Goal: Information Seeking & Learning: Learn about a topic

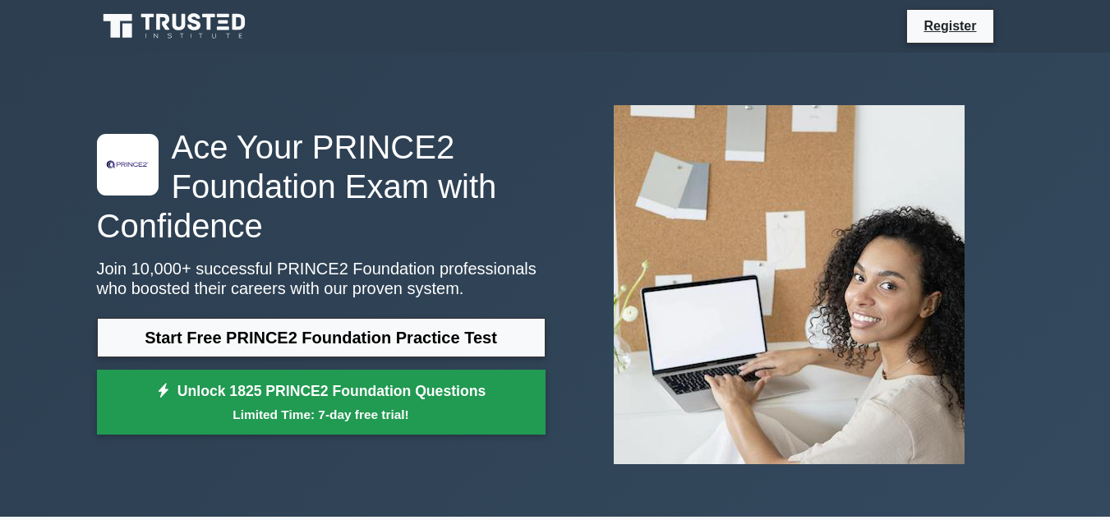
click at [283, 394] on link "Unlock 1825 PRINCE2 Foundation Questions Limited Time: 7-day free trial!" at bounding box center [321, 403] width 449 height 66
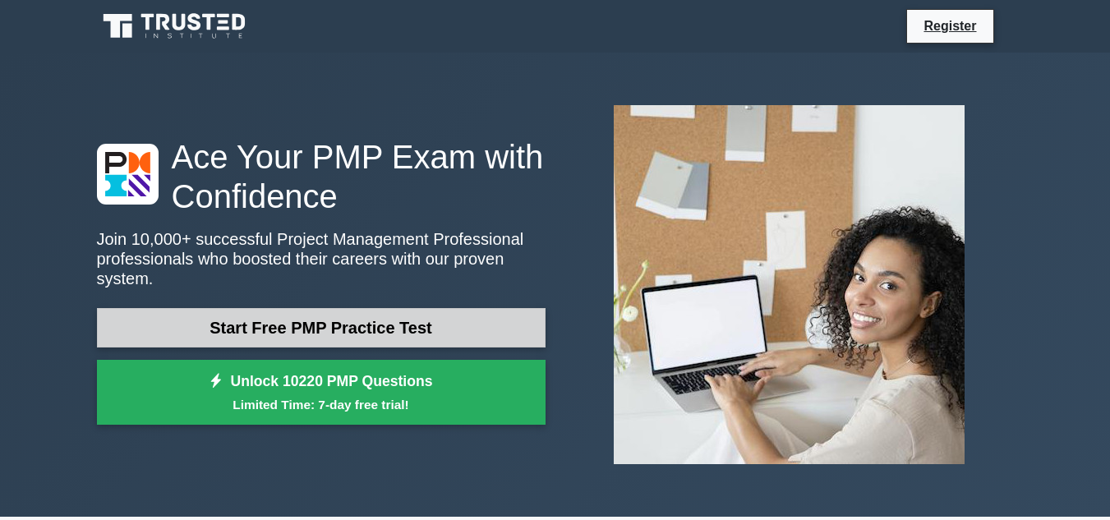
click at [297, 329] on link "Start Free PMP Practice Test" at bounding box center [321, 327] width 449 height 39
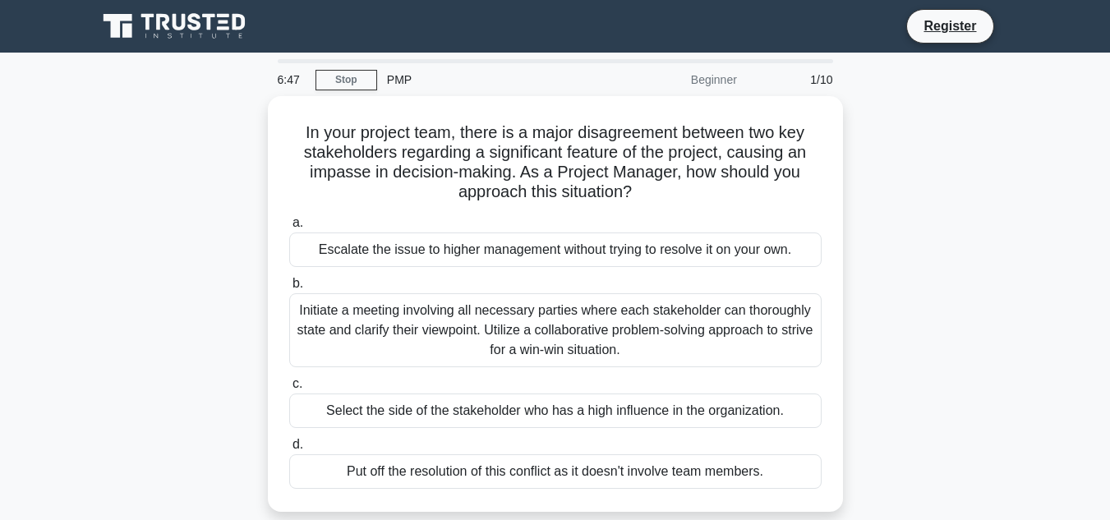
drag, startPoint x: 0, startPoint y: 240, endPoint x: 0, endPoint y: 261, distance: 21.4
click at [0, 261] on main "6:47 Stop PMP Beginner 1/10 In your project team, there is a major disagreement…" at bounding box center [555, 470] width 1110 height 835
click at [0, 261] on main "6:46 Stop PMP Beginner 1/10 In your project team, there is a major disagreement…" at bounding box center [555, 470] width 1110 height 835
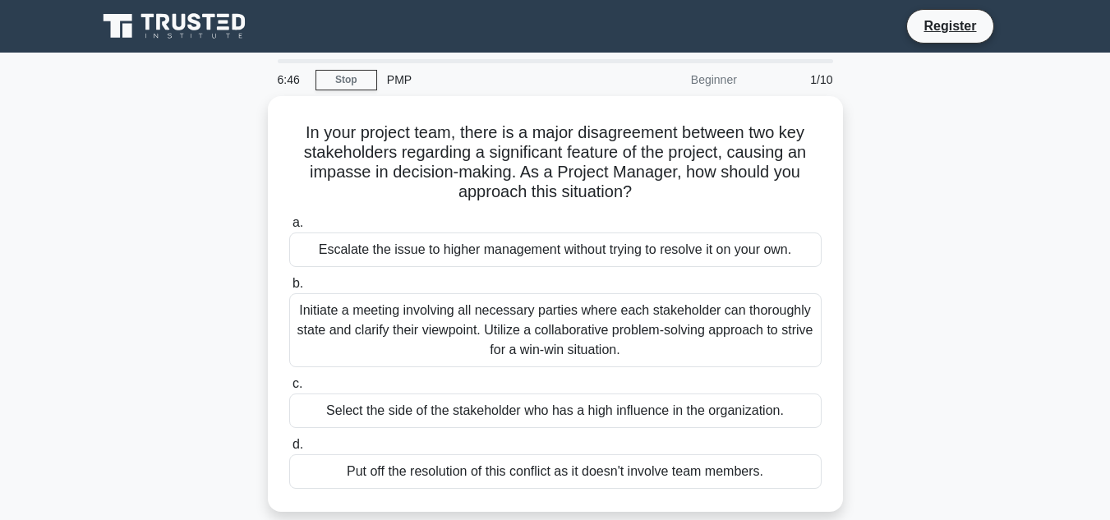
click at [0, 261] on main "6:46 Stop PMP Beginner 1/10 In your project team, there is a major disagreement…" at bounding box center [555, 470] width 1110 height 835
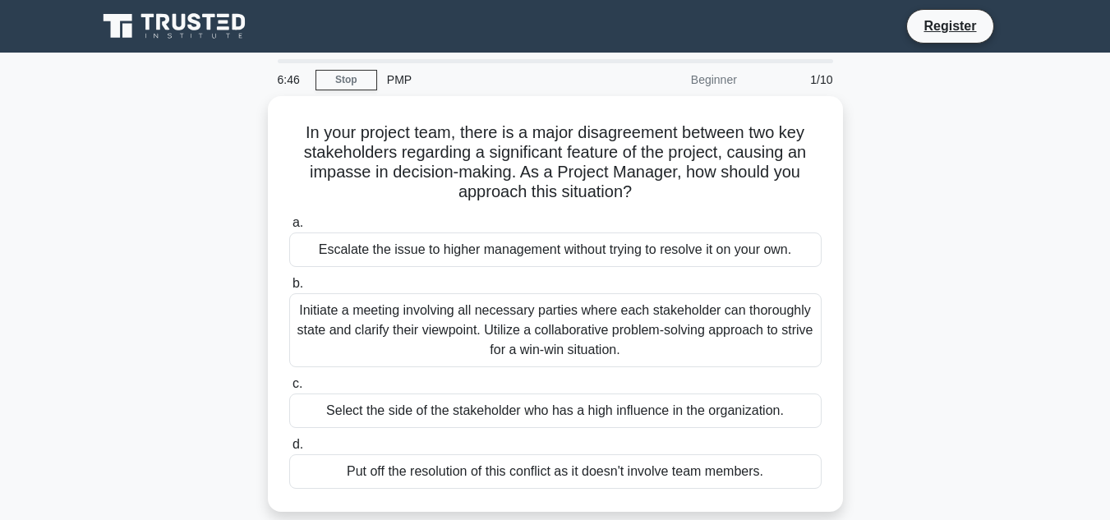
click at [0, 261] on main "6:46 Stop PMP Beginner 1/10 In your project team, there is a major disagreement…" at bounding box center [555, 470] width 1110 height 835
click at [0, 261] on main "6:45 Stop PMP Beginner 1/10 In your project team, there is a major disagreement…" at bounding box center [555, 470] width 1110 height 835
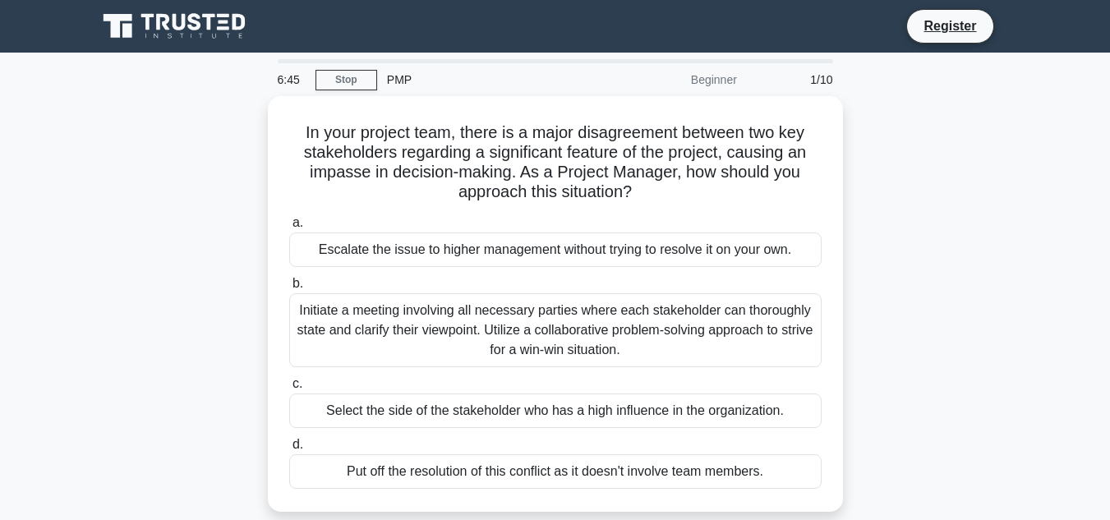
click at [0, 261] on main "6:45 Stop PMP Beginner 1/10 In your project team, there is a major disagreement…" at bounding box center [555, 470] width 1110 height 835
drag, startPoint x: 0, startPoint y: 261, endPoint x: 0, endPoint y: 285, distance: 23.8
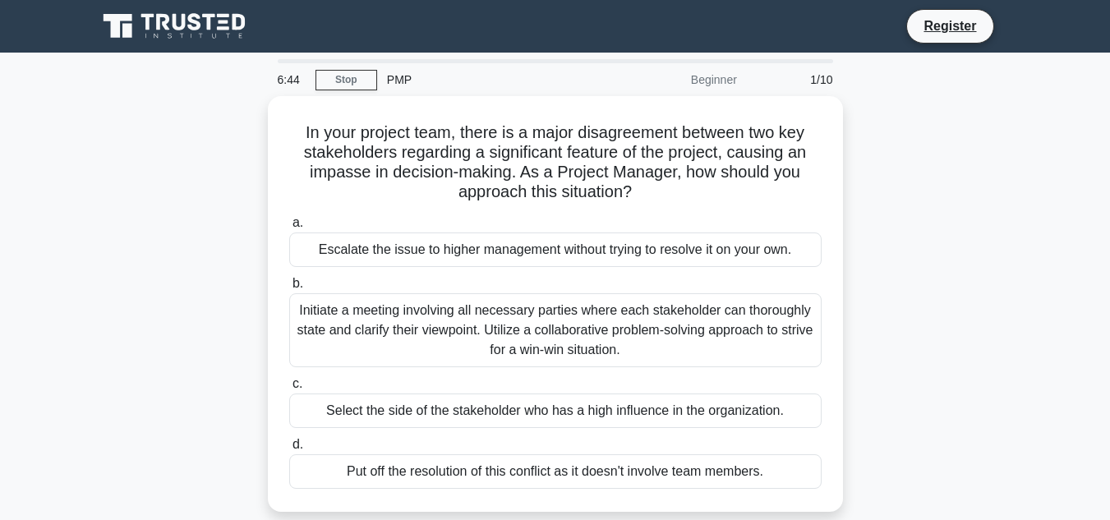
click at [0, 285] on main "6:44 Stop PMP Beginner 1/10 In your project team, there is a major disagreement…" at bounding box center [555, 470] width 1110 height 835
click at [0, 285] on main "6:43 Stop PMP Beginner 1/10 In your project team, there is a major disagreement…" at bounding box center [555, 470] width 1110 height 835
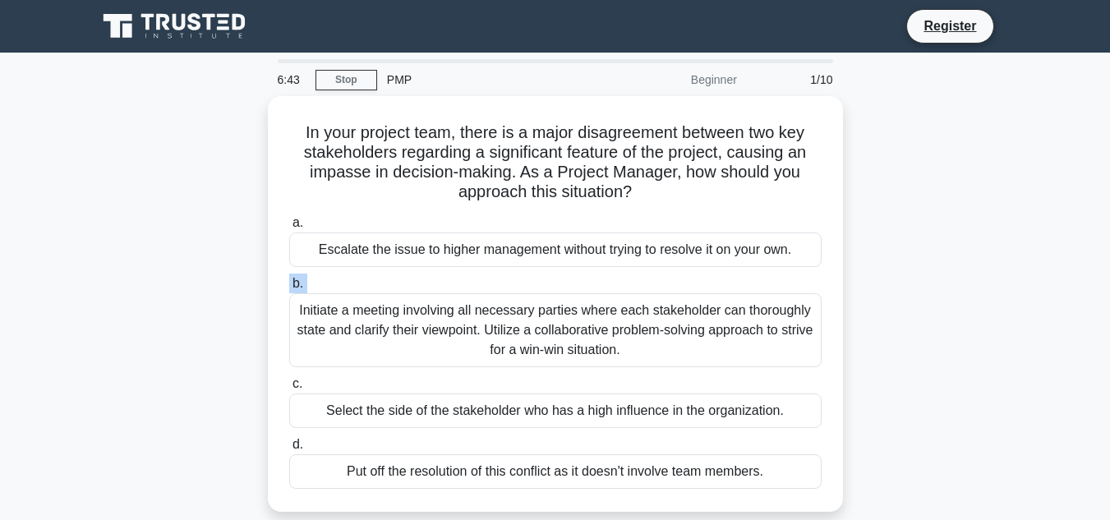
click at [0, 285] on main "6:43 Stop PMP Beginner 1/10 In your project team, there is a major disagreement…" at bounding box center [555, 470] width 1110 height 835
drag, startPoint x: 0, startPoint y: 285, endPoint x: 0, endPoint y: 296, distance: 10.7
click at [0, 296] on main "6:43 Stop PMP Beginner 1/10 In your project team, there is a major disagreement…" at bounding box center [555, 470] width 1110 height 835
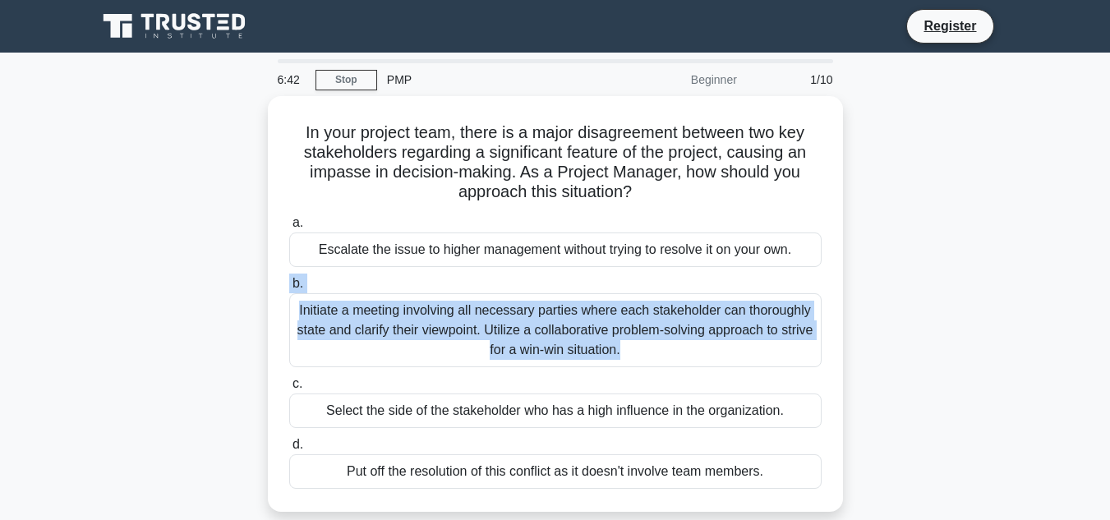
click at [24, 311] on main "6:42 Stop PMP Beginner 1/10 In your project team, there is a major disagreement…" at bounding box center [555, 470] width 1110 height 835
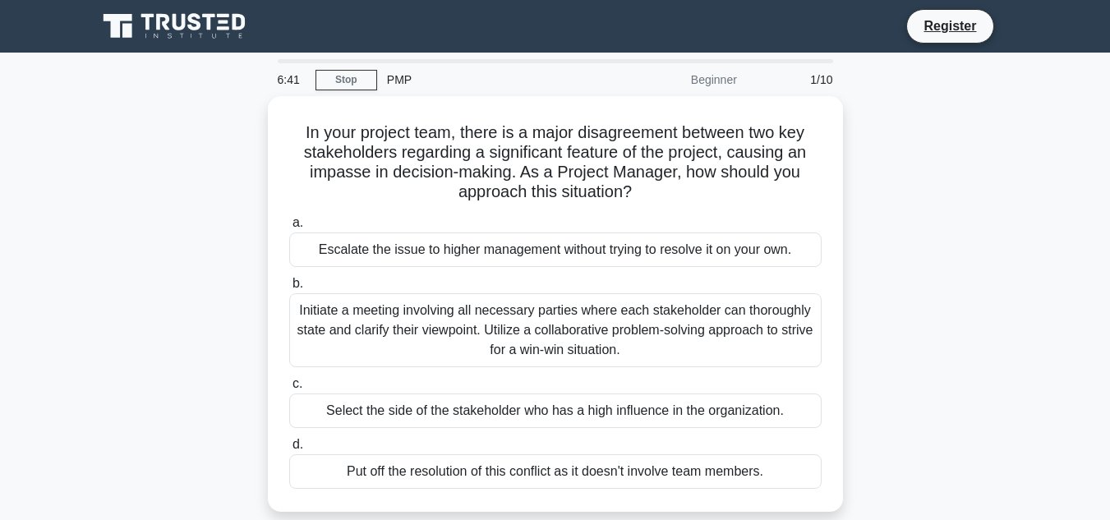
click at [24, 311] on main "6:41 Stop PMP Beginner 1/10 In your project team, there is a major disagreement…" at bounding box center [555, 470] width 1110 height 835
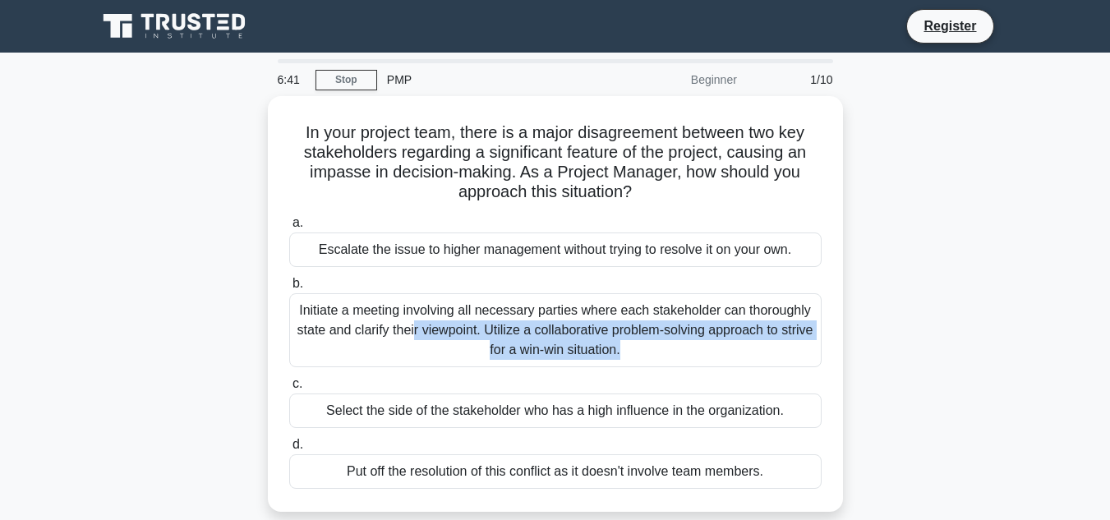
click at [24, 311] on main "6:41 Stop PMP Beginner 1/10 In your project team, there is a major disagreement…" at bounding box center [555, 470] width 1110 height 835
click at [24, 311] on main "6:39 Stop PMP Beginner 1/10 In your project team, there is a major disagreement…" at bounding box center [555, 470] width 1110 height 835
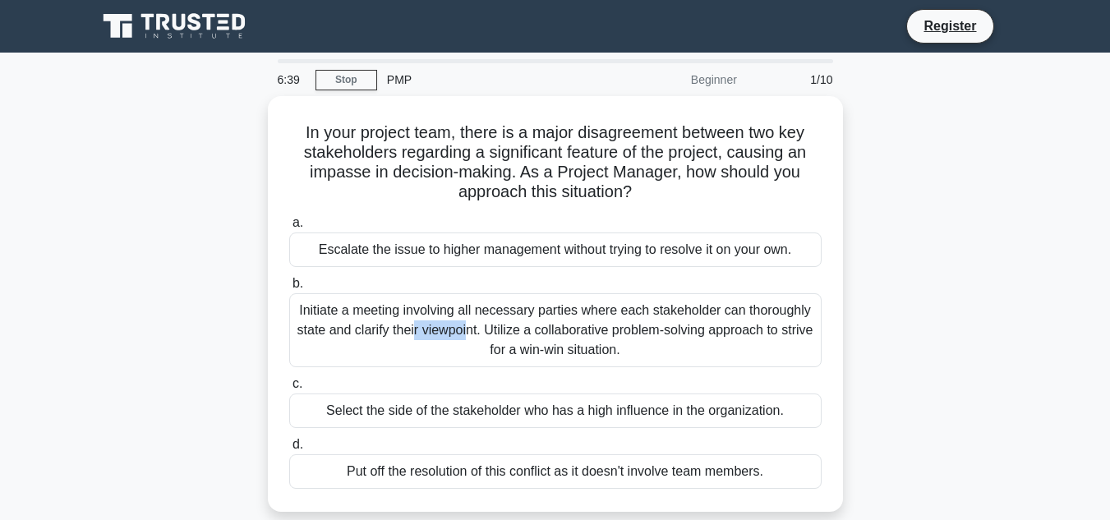
click at [24, 311] on main "6:39 Stop PMP Beginner 1/10 In your project team, there is a major disagreement…" at bounding box center [555, 470] width 1110 height 835
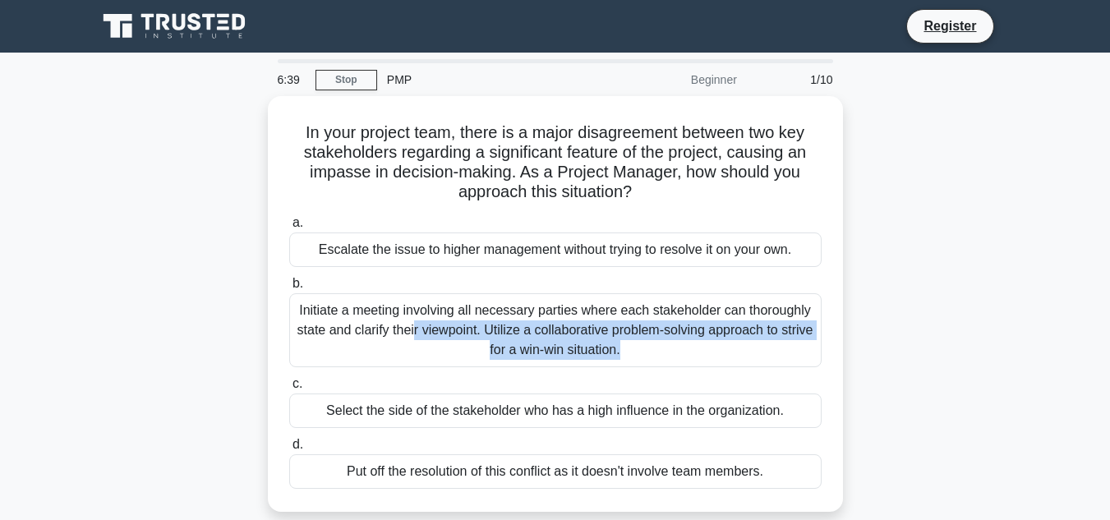
click at [24, 311] on main "6:39 Stop PMP Beginner 1/10 In your project team, there is a major disagreement…" at bounding box center [555, 470] width 1110 height 835
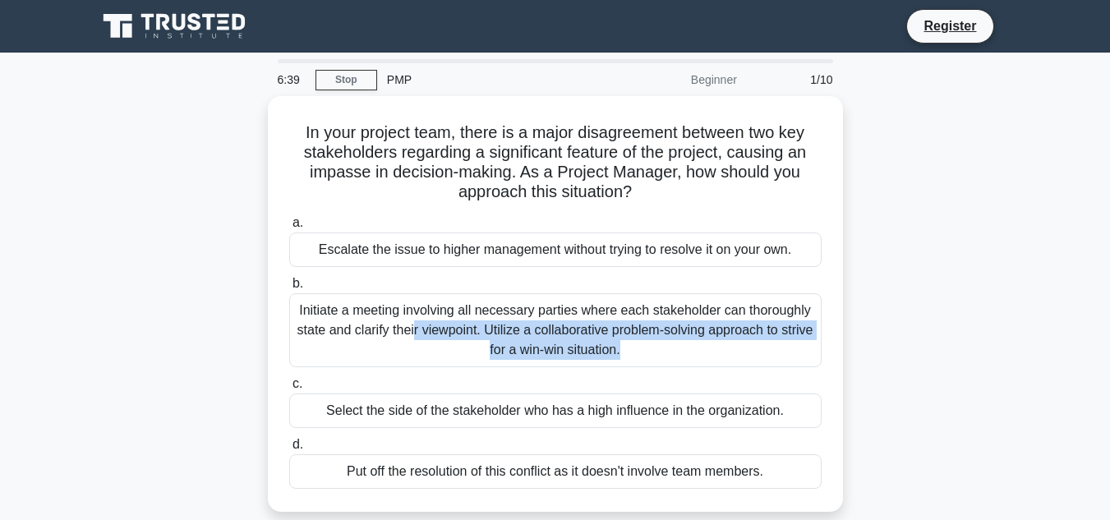
click at [24, 311] on main "6:39 Stop PMP Beginner 1/10 In your project team, there is a major disagreement…" at bounding box center [555, 470] width 1110 height 835
click at [24, 311] on main "6:38 Stop PMP Beginner 1/10 In your project team, there is a major disagreement…" at bounding box center [555, 470] width 1110 height 835
click at [29, 323] on main "6:38 Stop PMP Beginner 1/10 In your project team, there is a major disagreement…" at bounding box center [555, 470] width 1110 height 835
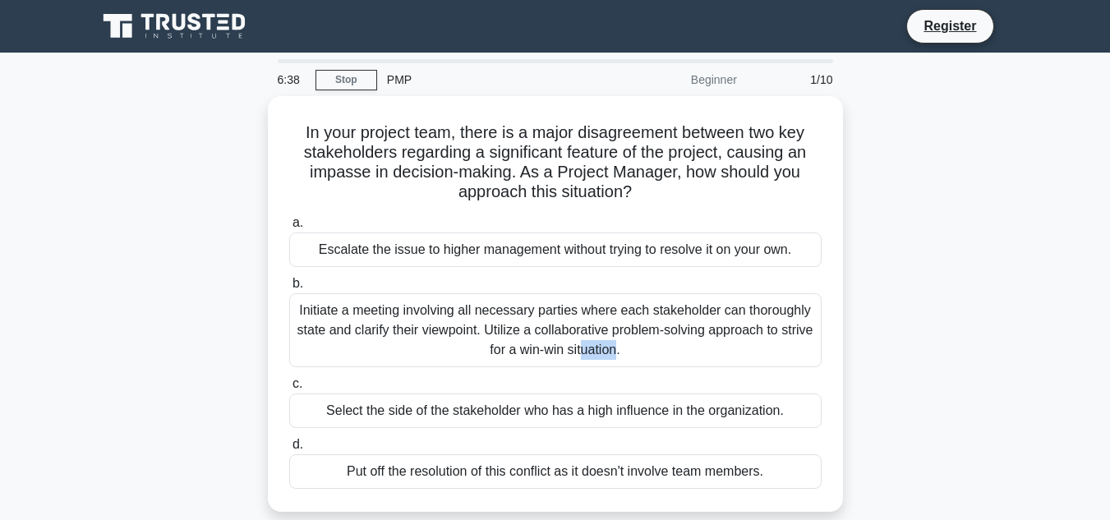
click at [29, 323] on main "6:38 Stop PMP Beginner 1/10 In your project team, there is a major disagreement…" at bounding box center [555, 470] width 1110 height 835
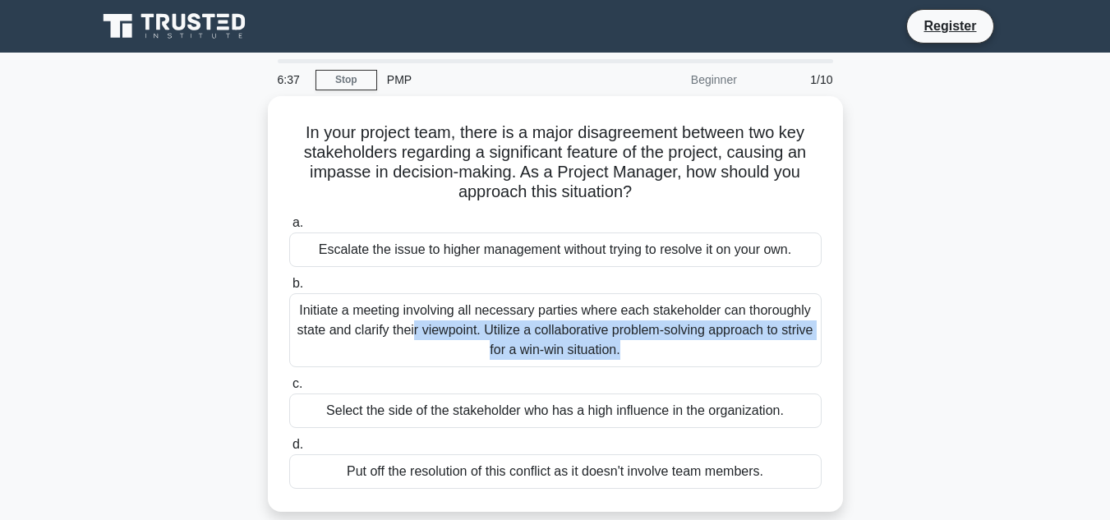
click at [29, 323] on main "6:37 Stop PMP Beginner 1/10 In your project team, there is a major disagreement…" at bounding box center [555, 470] width 1110 height 835
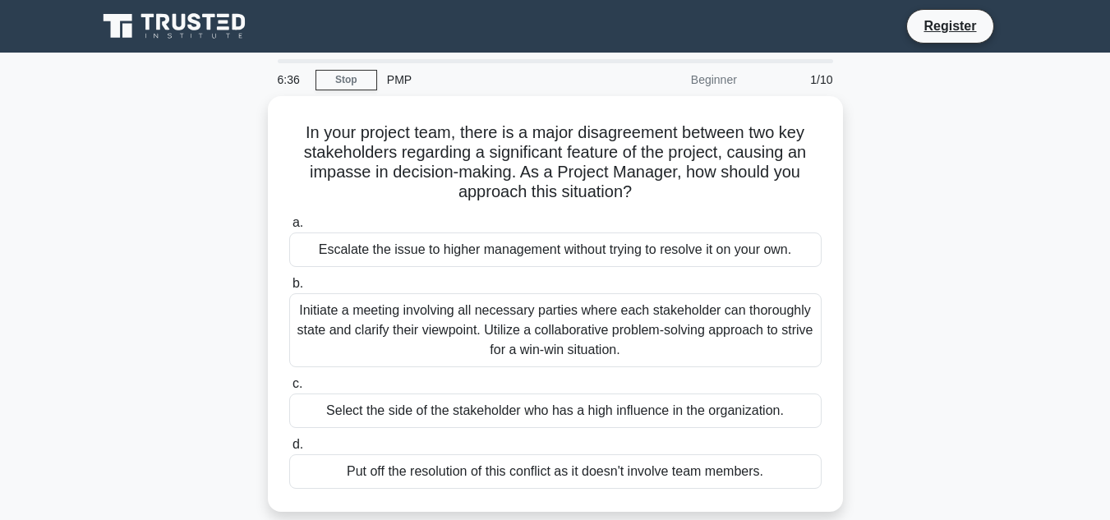
click at [85, 289] on main "6:36 Stop PMP Beginner 1/10 In your project team, there is a major disagreement…" at bounding box center [555, 470] width 1110 height 835
drag, startPoint x: 85, startPoint y: 289, endPoint x: 62, endPoint y: 232, distance: 61.2
click at [62, 232] on main "6:36 Stop PMP Beginner 1/10 In your project team, there is a major disagreement…" at bounding box center [555, 470] width 1110 height 835
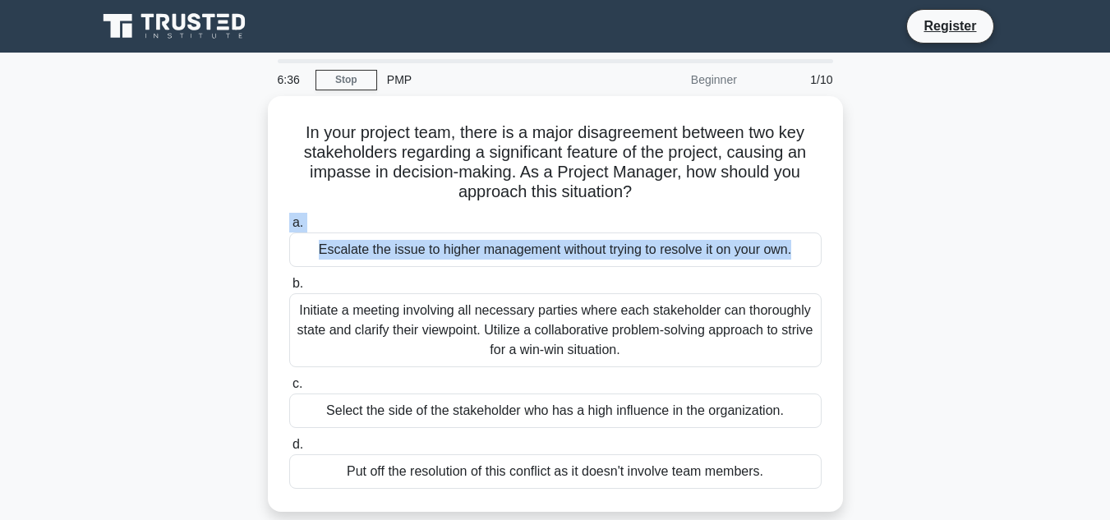
click at [62, 232] on main "6:36 Stop PMP Beginner 1/10 In your project team, there is a major disagreement…" at bounding box center [555, 470] width 1110 height 835
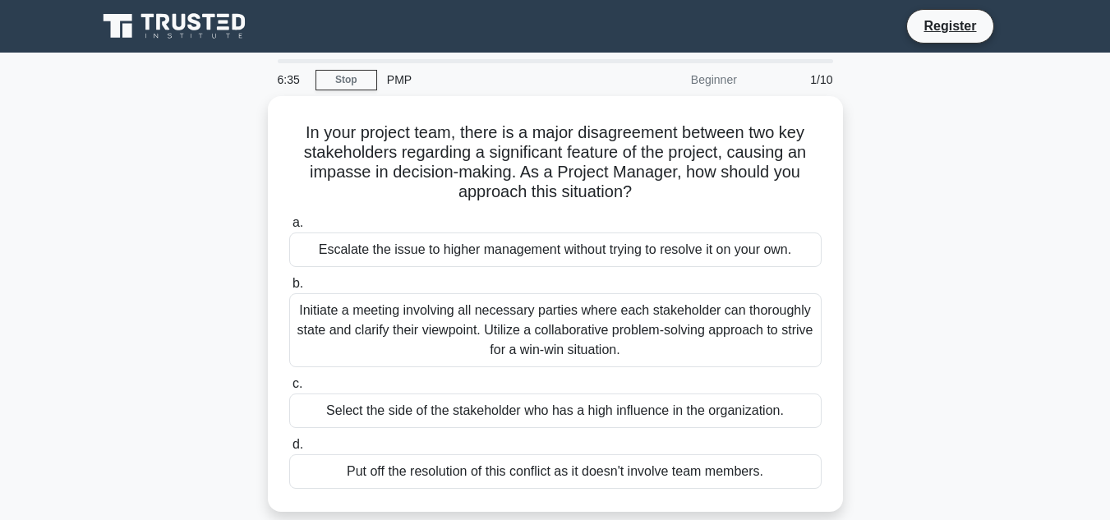
click at [65, 235] on main "6:35 Stop PMP Beginner 1/10 In your project team, there is a major disagreement…" at bounding box center [555, 470] width 1110 height 835
click at [65, 235] on main "6:34 Stop PMP Beginner 1/10 In your project team, there is a major disagreement…" at bounding box center [555, 470] width 1110 height 835
drag, startPoint x: 65, startPoint y: 235, endPoint x: 29, endPoint y: 247, distance: 38.2
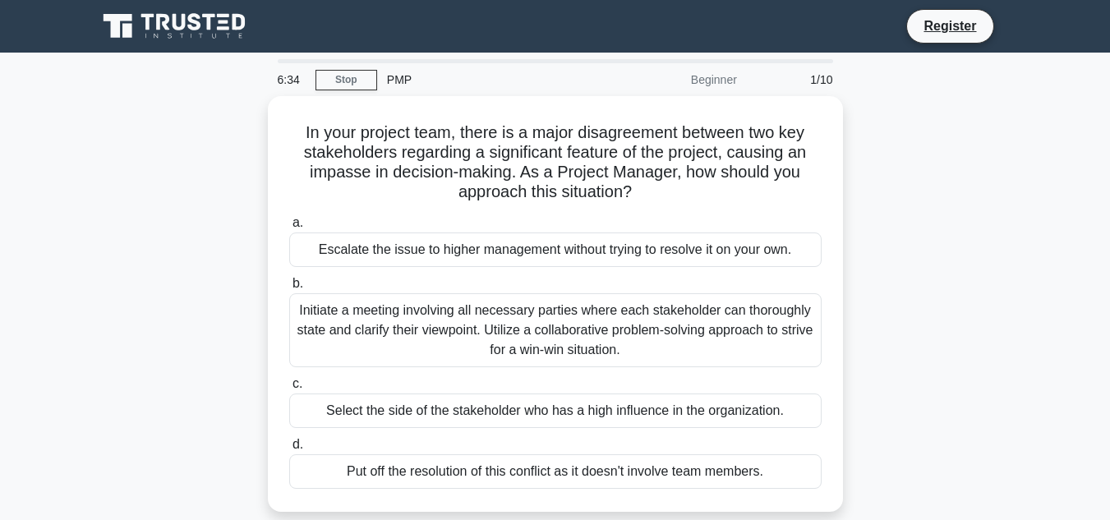
click at [29, 247] on main "6:34 Stop PMP Beginner 1/10 In your project team, there is a major disagreement…" at bounding box center [555, 470] width 1110 height 835
drag, startPoint x: 29, startPoint y: 247, endPoint x: 0, endPoint y: 271, distance: 37.3
click at [0, 271] on main "6:34 Stop PMP Beginner 1/10 In your project team, there is a major disagreement…" at bounding box center [555, 470] width 1110 height 835
click at [0, 291] on main "6:32 Stop PMP Beginner 1/10 In your project team, there is a major disagreement…" at bounding box center [555, 470] width 1110 height 835
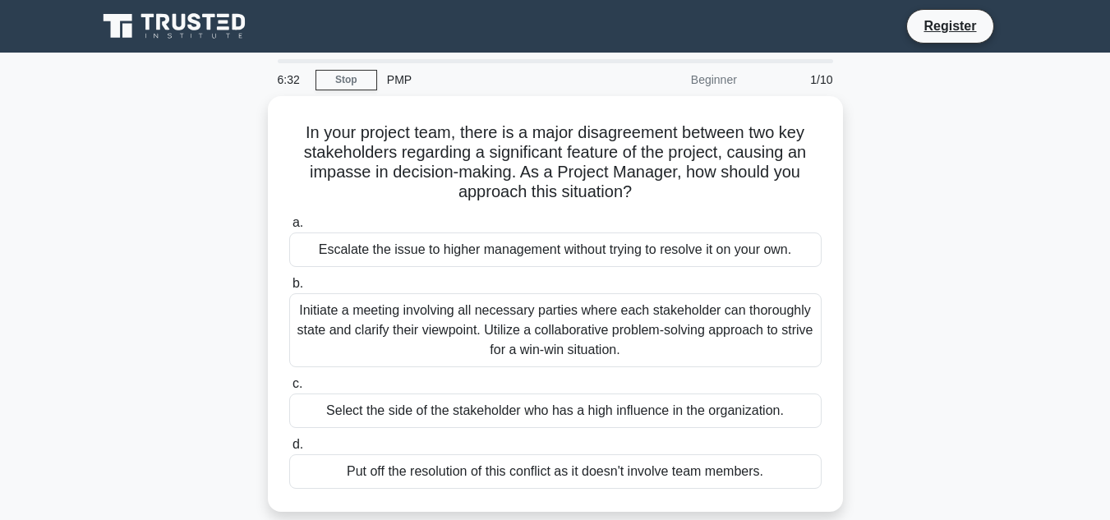
drag, startPoint x: 0, startPoint y: 291, endPoint x: 0, endPoint y: 301, distance: 10.7
click at [0, 301] on main "6:32 Stop PMP Beginner 1/10 In your project team, there is a major disagreement…" at bounding box center [555, 470] width 1110 height 835
click at [0, 301] on main "6:31 Stop PMP Beginner 1/10 In your project team, there is a major disagreement…" at bounding box center [555, 470] width 1110 height 835
drag, startPoint x: 0, startPoint y: 301, endPoint x: 0, endPoint y: 321, distance: 19.7
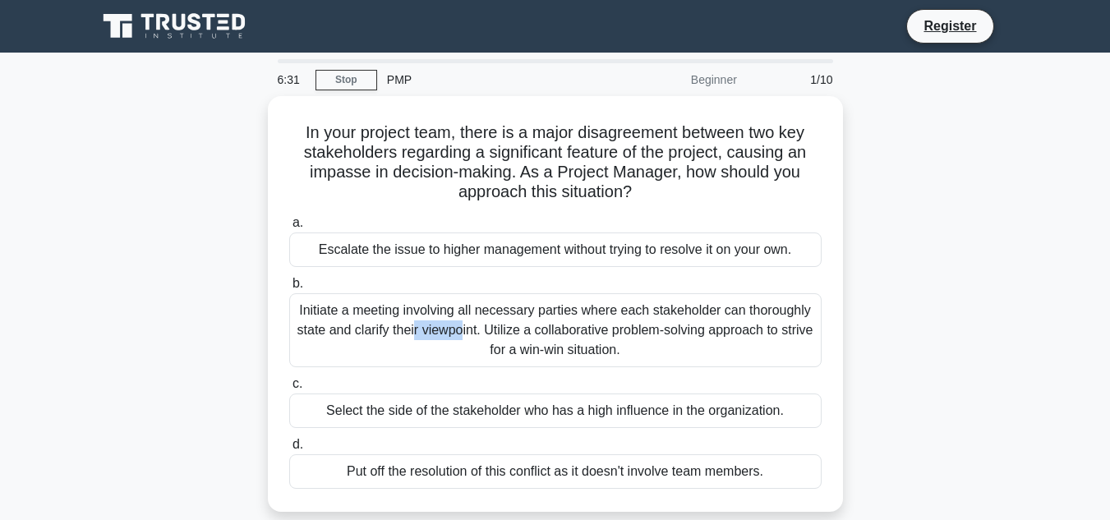
click at [0, 321] on main "6:31 Stop PMP Beginner 1/10 In your project team, there is a major disagreement…" at bounding box center [555, 470] width 1110 height 835
click at [0, 321] on main "6:30 Stop PMP Beginner 1/10 In your project team, there is a major disagreement…" at bounding box center [555, 470] width 1110 height 835
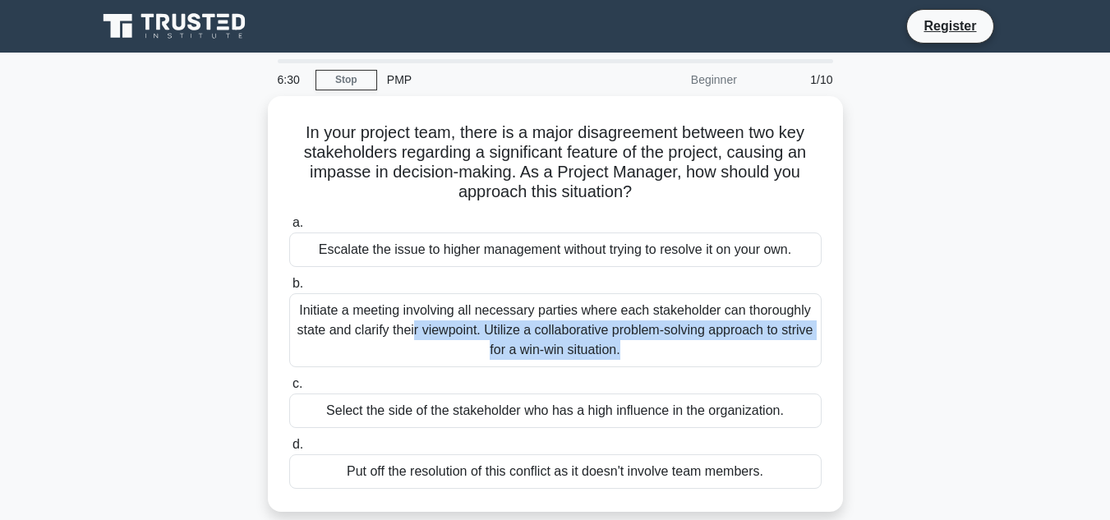
drag, startPoint x: 0, startPoint y: 321, endPoint x: 0, endPoint y: 338, distance: 17.3
click at [0, 338] on main "6:30 Stop PMP Beginner 1/10 In your project team, there is a major disagreement…" at bounding box center [555, 470] width 1110 height 835
click at [0, 356] on main "6:29 Stop PMP Beginner 1/10 In your project team, there is a major disagreement…" at bounding box center [555, 470] width 1110 height 835
click at [0, 356] on main "6:28 Stop PMP Beginner 1/10 In your project team, there is a major disagreement…" at bounding box center [555, 470] width 1110 height 835
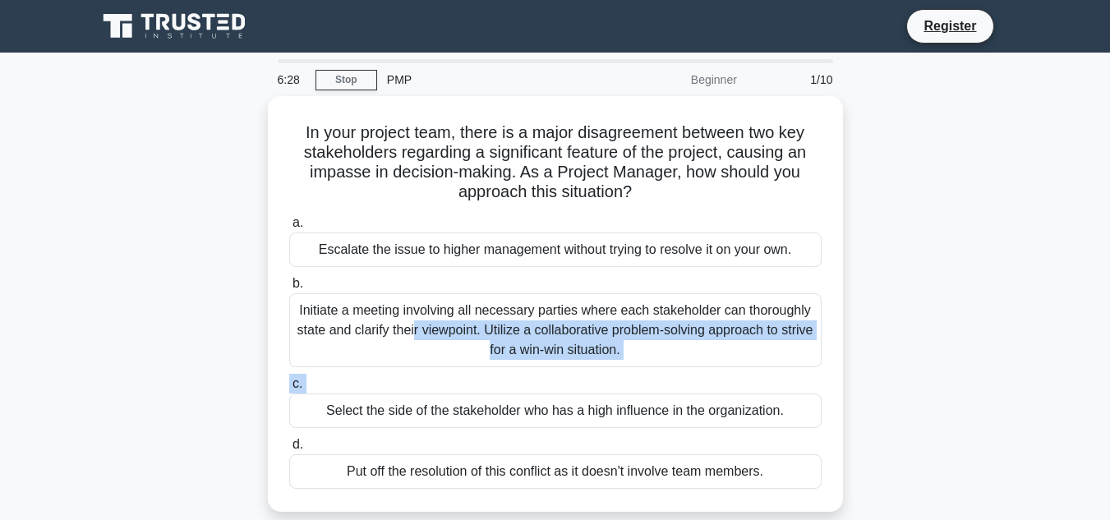
drag, startPoint x: 0, startPoint y: 356, endPoint x: 0, endPoint y: 373, distance: 17.3
click at [0, 373] on main "6:28 Stop PMP Beginner 1/10 In your project team, there is a major disagreement…" at bounding box center [555, 470] width 1110 height 835
drag, startPoint x: 0, startPoint y: 373, endPoint x: 0, endPoint y: 392, distance: 18.9
click at [0, 392] on main "6:28 Stop PMP Beginner 1/10 In your project team, there is a major disagreement…" at bounding box center [555, 470] width 1110 height 835
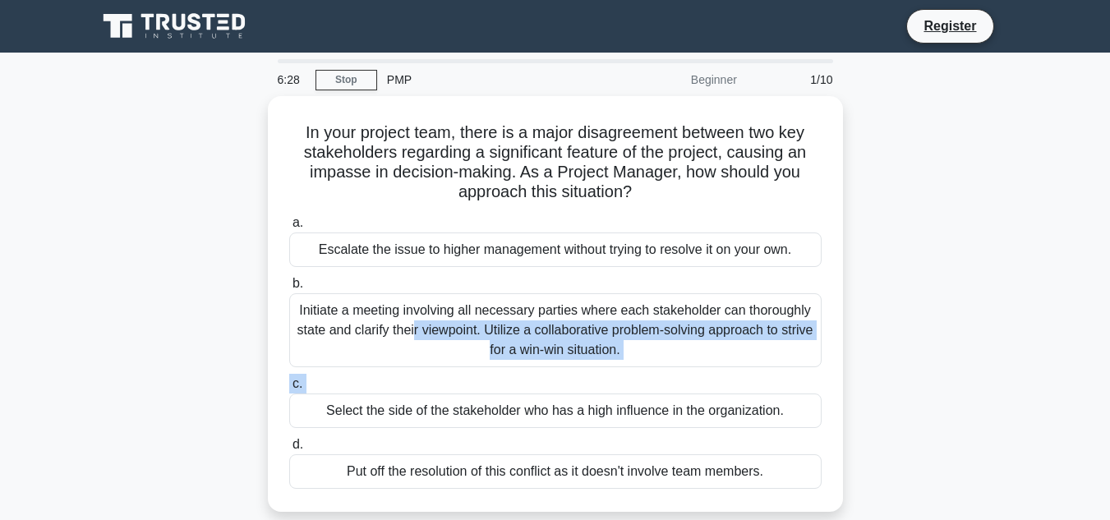
click at [0, 392] on main "6:28 Stop PMP Beginner 1/10 In your project team, there is a major disagreement…" at bounding box center [555, 470] width 1110 height 835
click at [0, 392] on main "6:27 Stop PMP Beginner 1/10 In your project team, there is a major disagreement…" at bounding box center [555, 470] width 1110 height 835
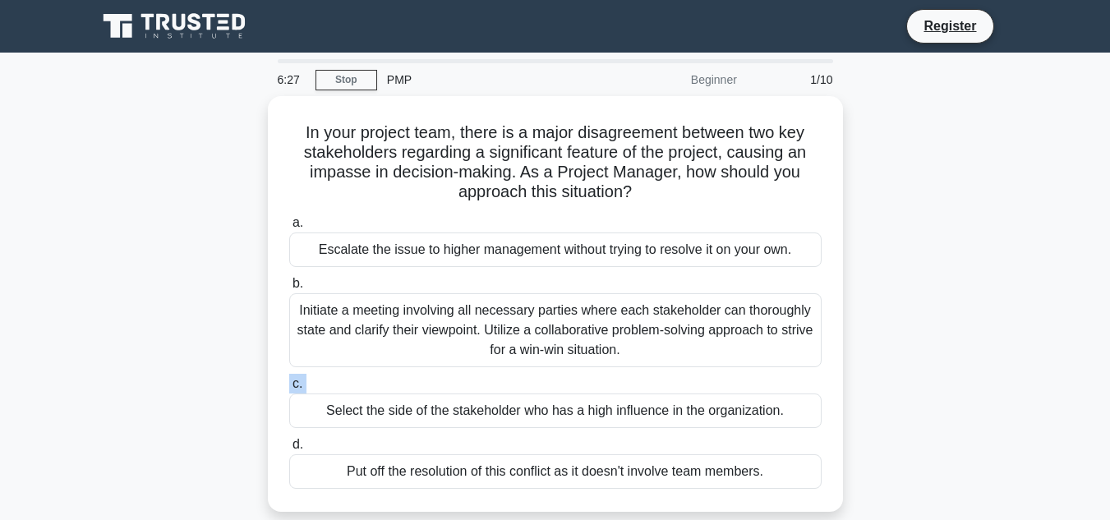
drag, startPoint x: 0, startPoint y: 392, endPoint x: 0, endPoint y: 405, distance: 13.1
click at [0, 405] on main "6:27 Stop PMP Beginner 1/10 In your project team, there is a major disagreement…" at bounding box center [555, 470] width 1110 height 835
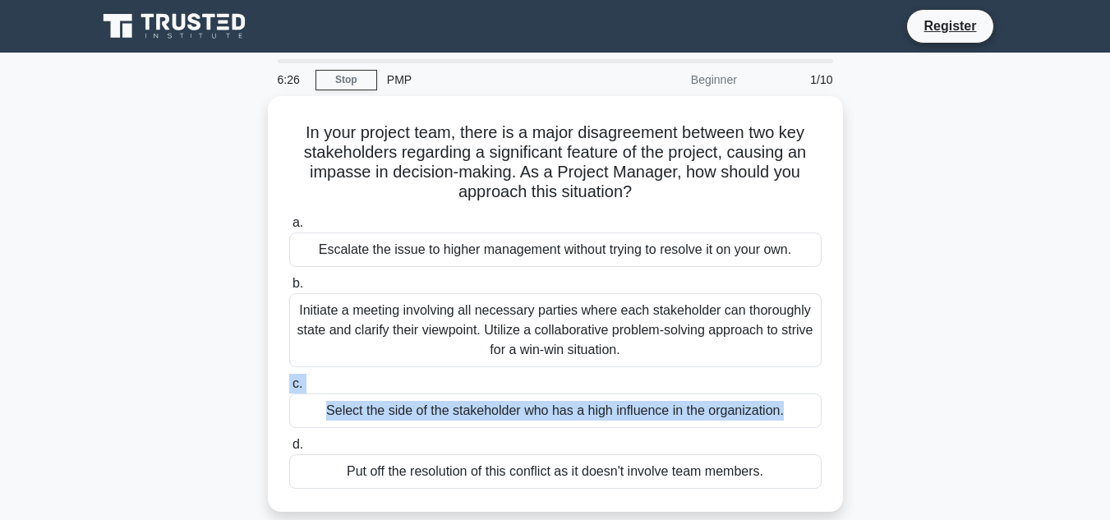
click at [0, 427] on main "6:26 Stop PMP Beginner 1/10 In your project team, there is a major disagreement…" at bounding box center [555, 470] width 1110 height 835
click at [0, 427] on main "6:25 Stop PMP Beginner 1/10 In your project team, there is a major disagreement…" at bounding box center [555, 470] width 1110 height 835
drag, startPoint x: 0, startPoint y: 427, endPoint x: 0, endPoint y: 446, distance: 18.9
click at [0, 446] on main "6:25 Stop PMP Beginner 1/10 In your project team, there is a major disagreement…" at bounding box center [555, 470] width 1110 height 835
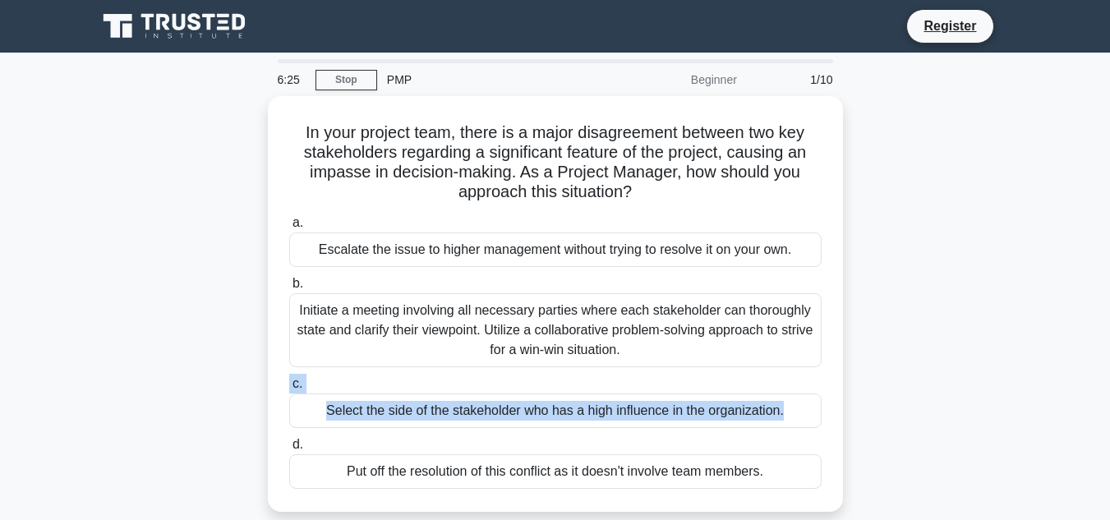
click at [0, 446] on main "6:25 Stop PMP Beginner 1/10 In your project team, there is a major disagreement…" at bounding box center [555, 470] width 1110 height 835
drag, startPoint x: 0, startPoint y: 446, endPoint x: 0, endPoint y: 463, distance: 17.3
click at [0, 463] on main "6:25 Stop PMP Beginner 1/10 In your project team, there is a major disagreement…" at bounding box center [555, 470] width 1110 height 835
click at [0, 481] on main "6:23 Stop PMP Beginner 1/10 In your project team, there is a major disagreement…" at bounding box center [555, 470] width 1110 height 835
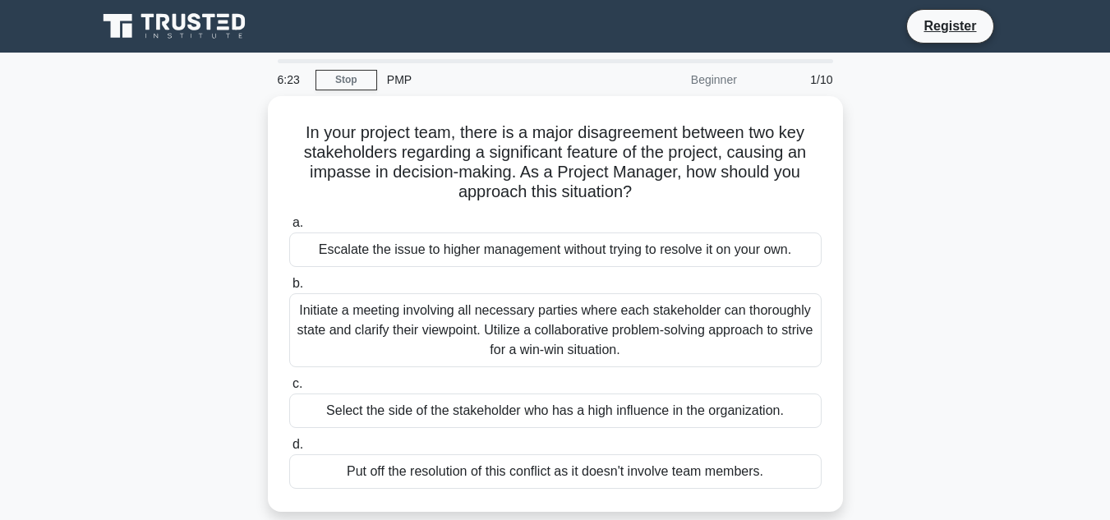
click at [0, 481] on main "6:23 Stop PMP Beginner 1/10 In your project team, there is a major disagreement…" at bounding box center [555, 470] width 1110 height 835
drag, startPoint x: 0, startPoint y: 481, endPoint x: 0, endPoint y: 493, distance: 12.3
click at [0, 493] on main "6:23 Stop PMP Beginner 1/10 In your project team, there is a major disagreement…" at bounding box center [555, 470] width 1110 height 835
click at [0, 493] on main "6:22 Stop PMP Beginner 1/10 In your project team, there is a major disagreement…" at bounding box center [555, 470] width 1110 height 835
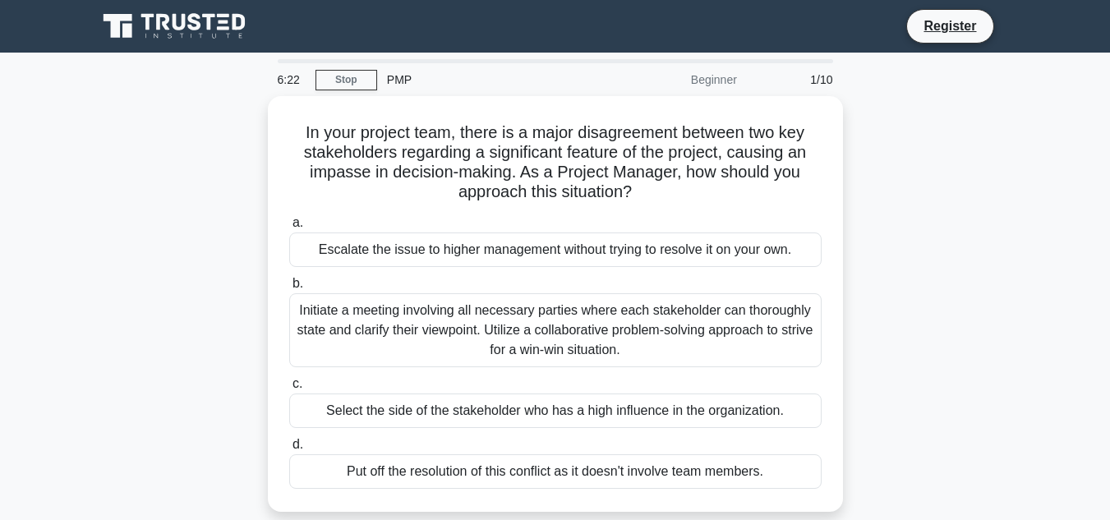
drag, startPoint x: 0, startPoint y: 493, endPoint x: 0, endPoint y: 511, distance: 18.1
click at [0, 511] on main "6:22 Stop PMP Beginner 1/10 In your project team, there is a major disagreement…" at bounding box center [555, 470] width 1110 height 835
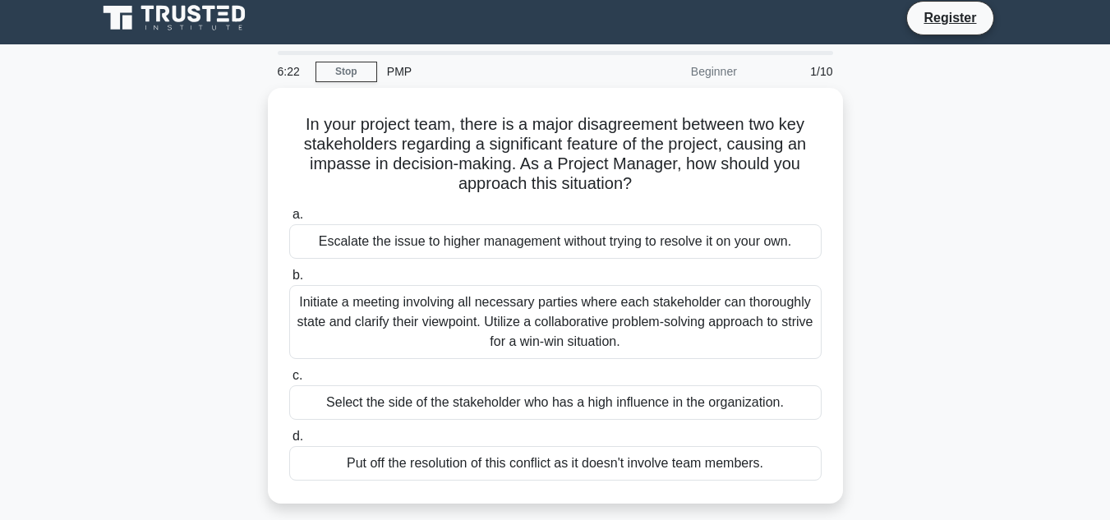
click at [0, 511] on main "6:22 Stop PMP Beginner 1/10 In your project team, there is a major disagreement…" at bounding box center [555, 461] width 1110 height 835
drag, startPoint x: 0, startPoint y: 511, endPoint x: 0, endPoint y: 522, distance: 10.7
click at [0, 519] on html "Register 6:22 Stop PMP" at bounding box center [555, 435] width 1110 height 887
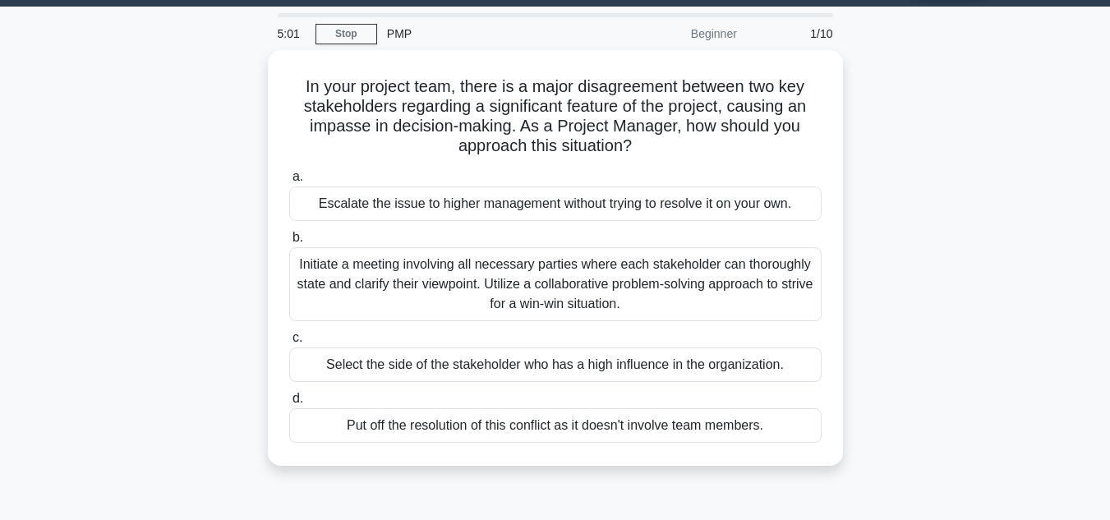
click at [0, 371] on main "5:01 Stop PMP Beginner 1/10 In your project team, there is a major disagreement…" at bounding box center [555, 424] width 1110 height 835
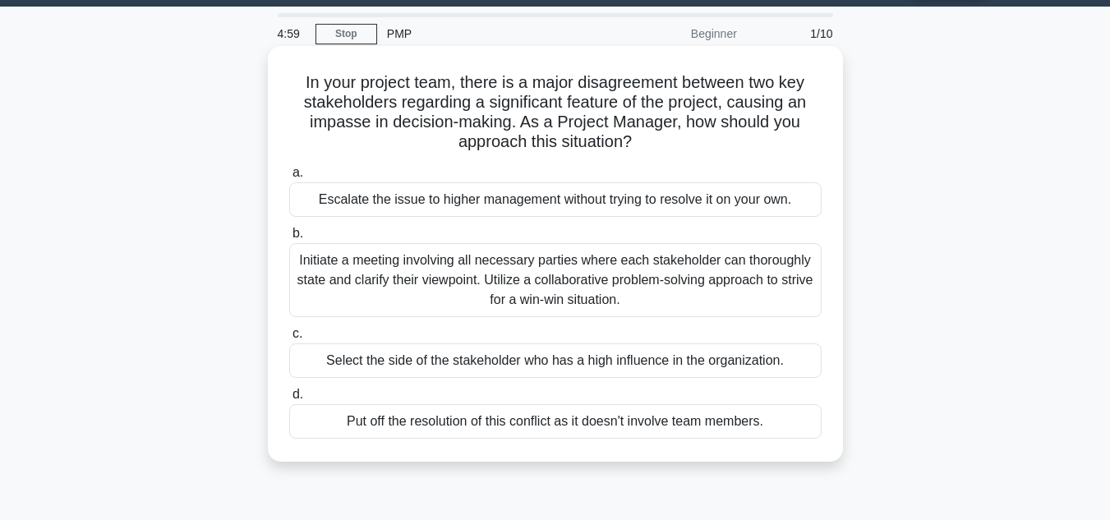
click at [306, 264] on div "Initiate a meeting involving all necessary parties where each stakeholder can t…" at bounding box center [555, 280] width 532 height 74
click at [289, 239] on input "b. Initiate a meeting involving all necessary parties where each stakeholder ca…" at bounding box center [289, 233] width 0 height 11
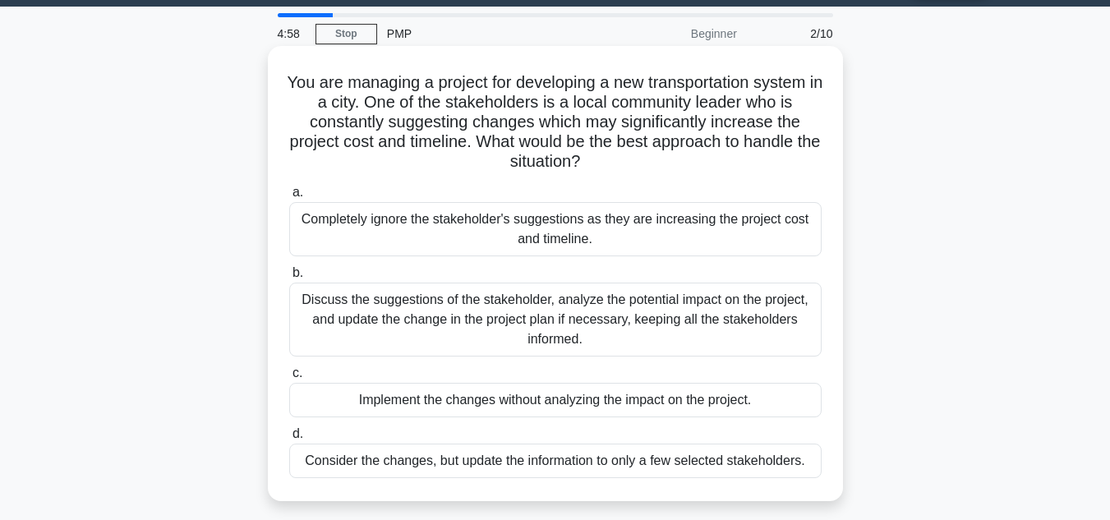
scroll to position [0, 0]
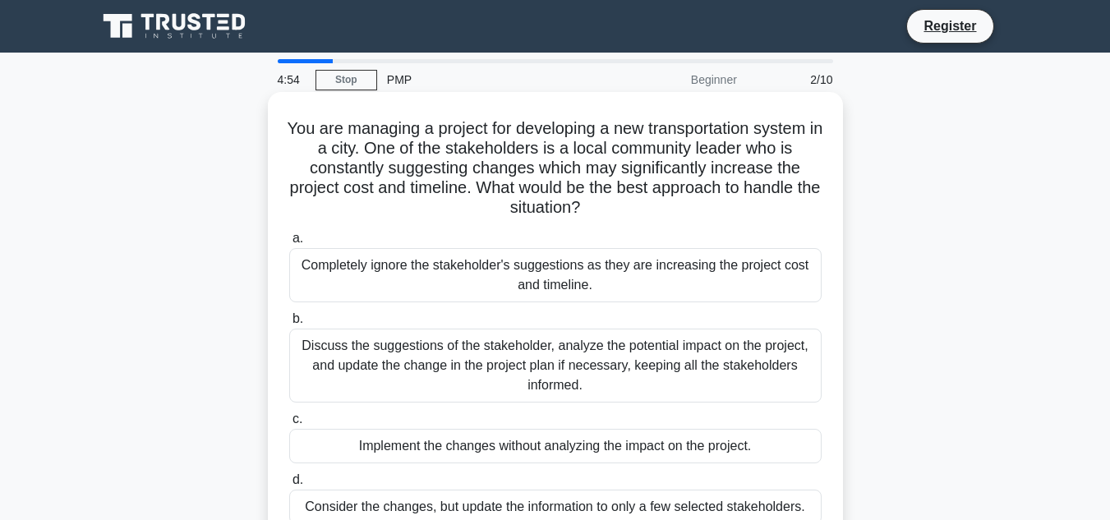
click at [270, 260] on div "You are managing a project for developing a new transportation system in a city…" at bounding box center [555, 319] width 575 height 455
click at [718, 449] on div "Implement the changes without analyzing the impact on the project." at bounding box center [555, 446] width 532 height 35
click at [289, 425] on input "c. Implement the changes without analyzing the impact on the project." at bounding box center [289, 419] width 0 height 11
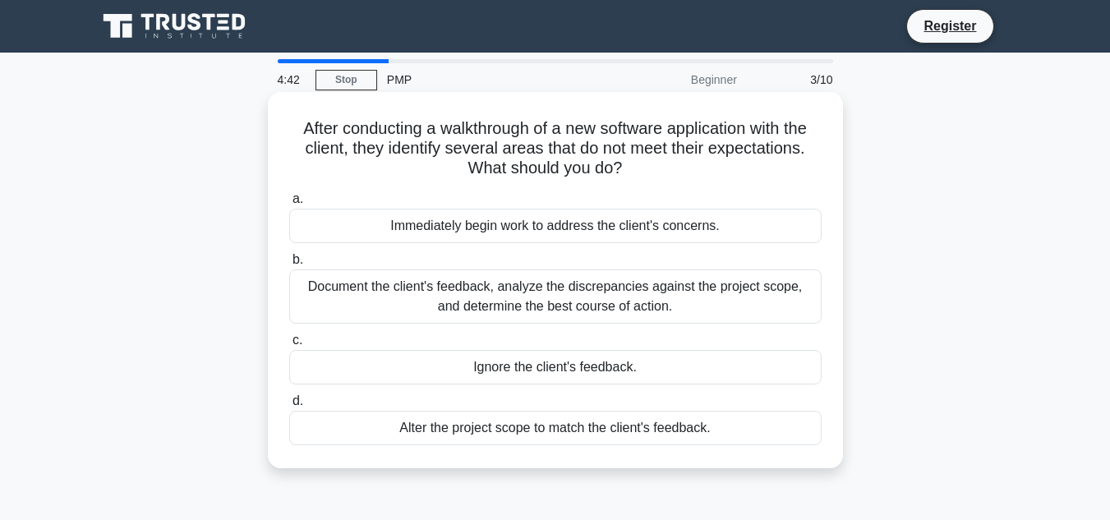
drag, startPoint x: 718, startPoint y: 449, endPoint x: 679, endPoint y: 438, distance: 40.3
click at [679, 438] on div "Alter the project scope to match the client's feedback." at bounding box center [555, 428] width 532 height 35
click at [289, 407] on input "d. Alter the project scope to match the client's feedback." at bounding box center [289, 401] width 0 height 11
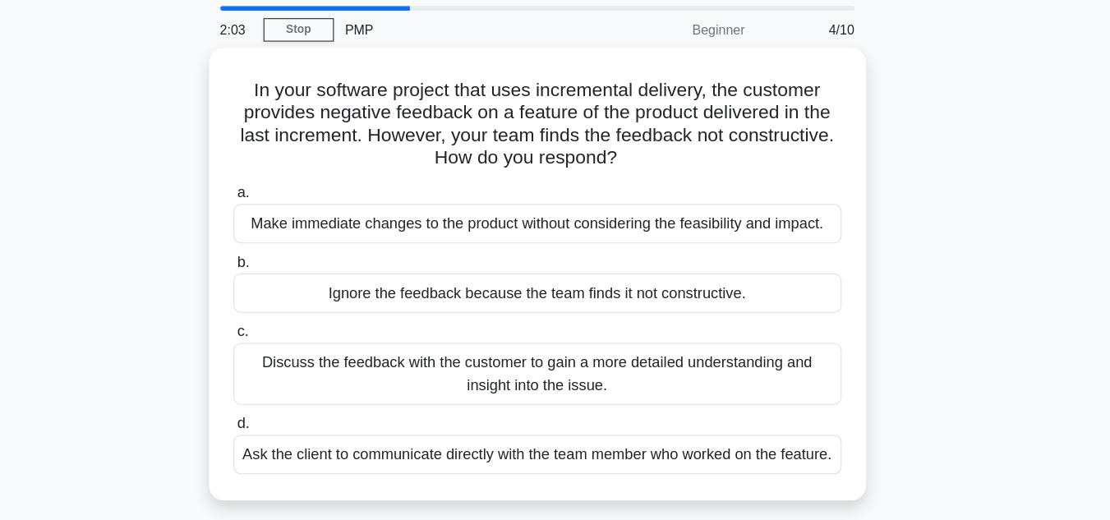
click at [679, 437] on div "Ask the client to communicate directly with the team member who worked on the f…" at bounding box center [555, 452] width 532 height 35
click at [289, 430] on input "d. Ask the client to communicate directly with the team member who worked on th…" at bounding box center [289, 425] width 0 height 11
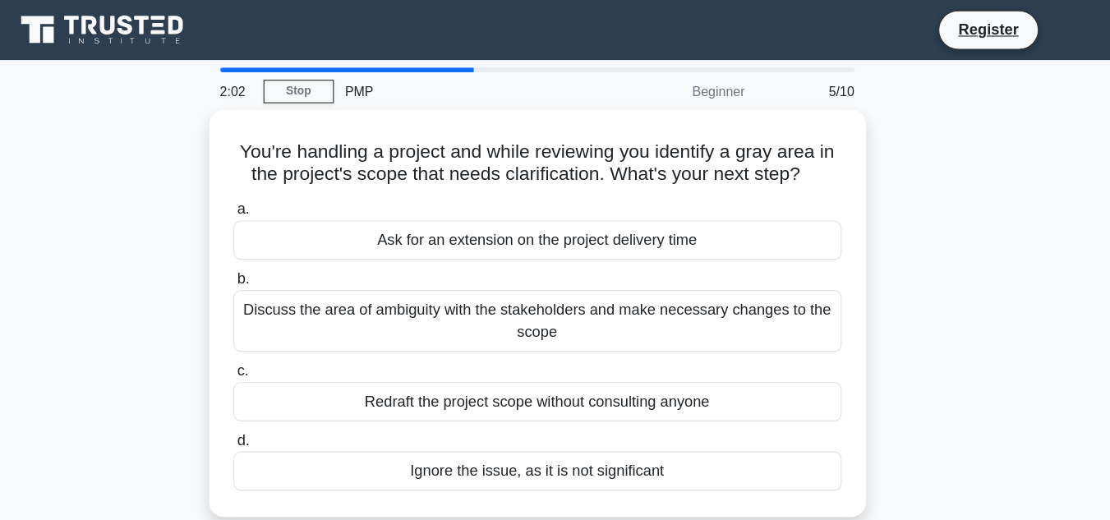
click at [679, 383] on label "d. Ignore the issue, as it is not significant" at bounding box center [555, 402] width 532 height 54
click at [289, 383] on input "d. Ignore the issue, as it is not significant" at bounding box center [289, 385] width 0 height 11
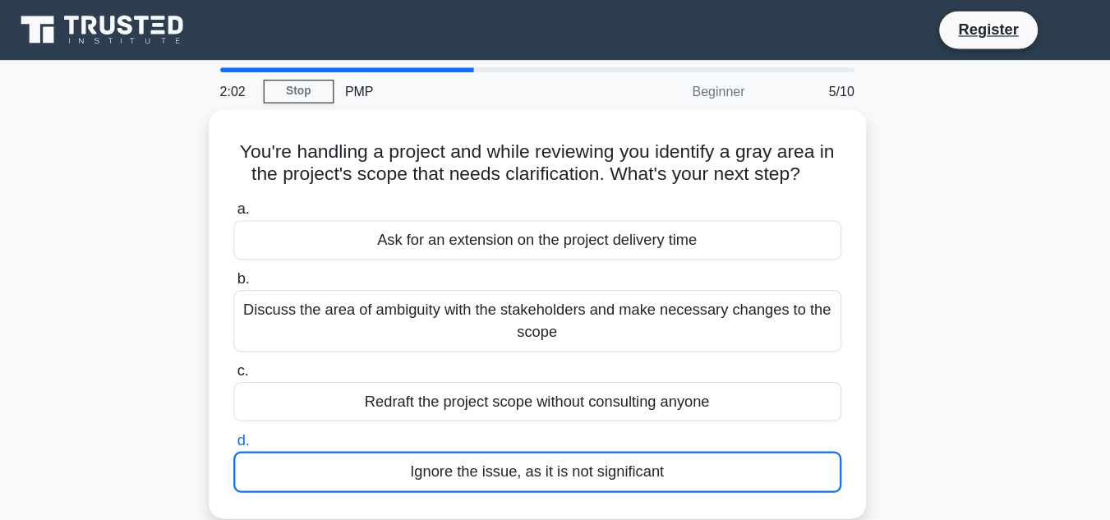
click at [679, 383] on label "d. Ignore the issue, as it is not significant" at bounding box center [555, 403] width 532 height 56
click at [289, 383] on input "d. Ignore the issue, as it is not significant" at bounding box center [289, 385] width 0 height 11
click at [679, 383] on label "d. Ignore the issue, as it is not significant" at bounding box center [555, 403] width 532 height 56
click at [289, 383] on input "d. Ignore the issue, as it is not significant" at bounding box center [289, 385] width 0 height 11
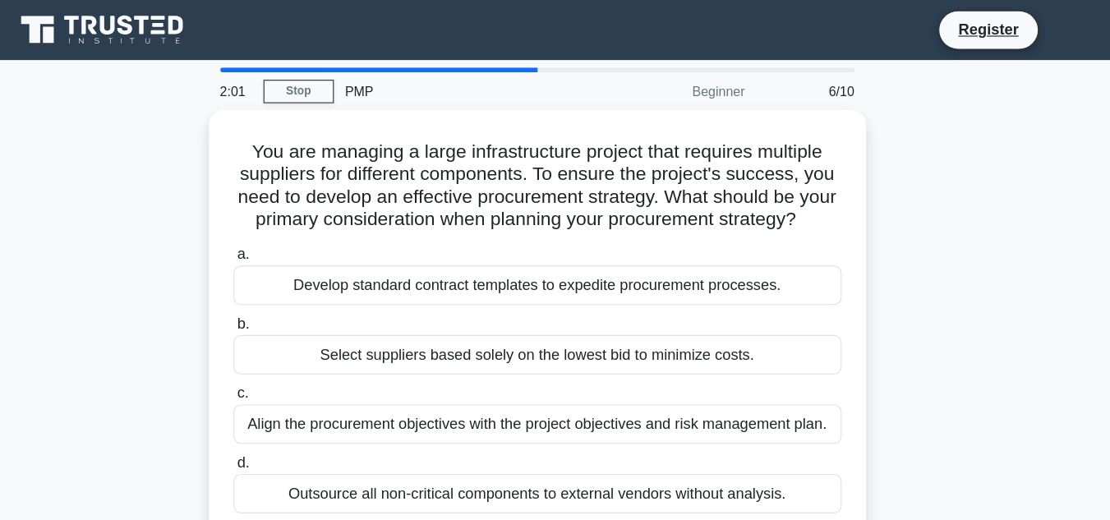
click at [649, 412] on label "d. Outsource all non-critical components to external vendors without analysis." at bounding box center [555, 422] width 532 height 54
click at [289, 411] on input "d. Outsource all non-critical components to external vendors without analysis." at bounding box center [289, 405] width 0 height 11
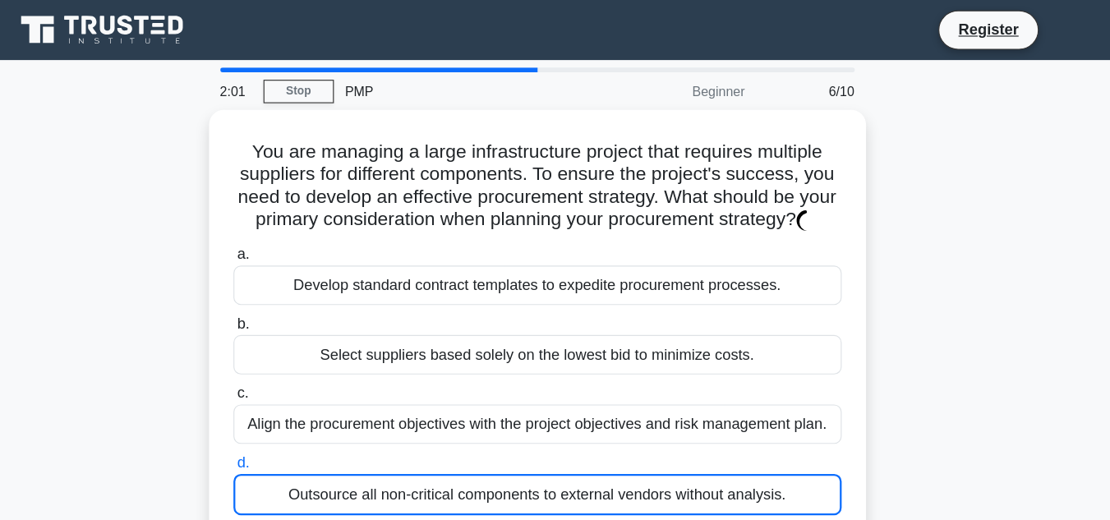
click at [649, 412] on label "d. Outsource all non-critical components to external vendors without analysis." at bounding box center [555, 423] width 532 height 56
click at [289, 411] on input "d. Outsource all non-critical components to external vendors without analysis." at bounding box center [289, 405] width 0 height 11
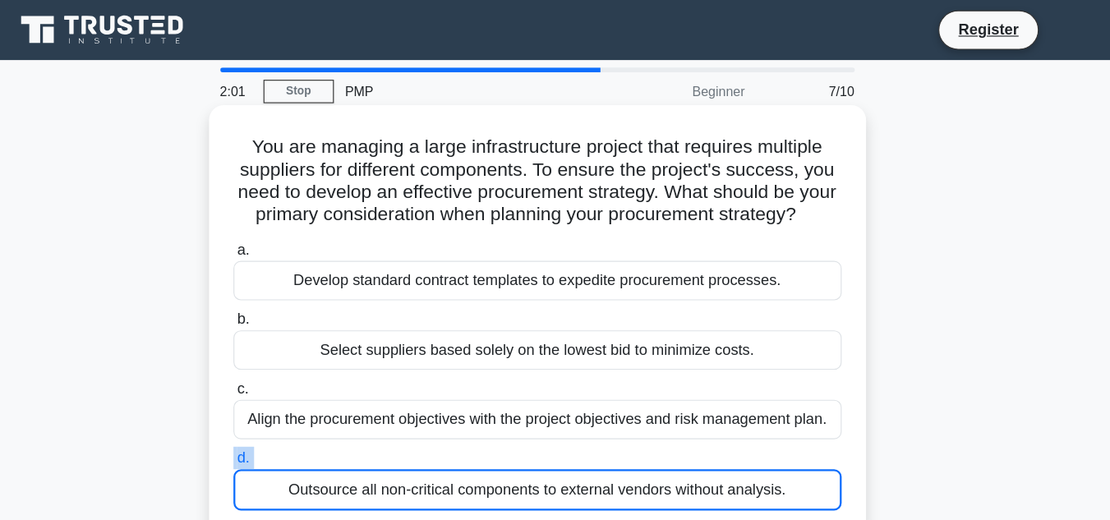
drag, startPoint x: 681, startPoint y: 402, endPoint x: 600, endPoint y: 430, distance: 86.0
click at [600, 430] on label "d. Outsource all non-critical components to external vendors without analysis." at bounding box center [555, 419] width 532 height 56
click at [289, 407] on input "d. Outsource all non-critical components to external vendors without analysis." at bounding box center [289, 401] width 0 height 11
click at [600, 430] on label "d. Outsource all non-critical components to external vendors without analysis." at bounding box center [555, 419] width 532 height 56
click at [289, 407] on input "d. Outsource all non-critical components to external vendors without analysis." at bounding box center [289, 401] width 0 height 11
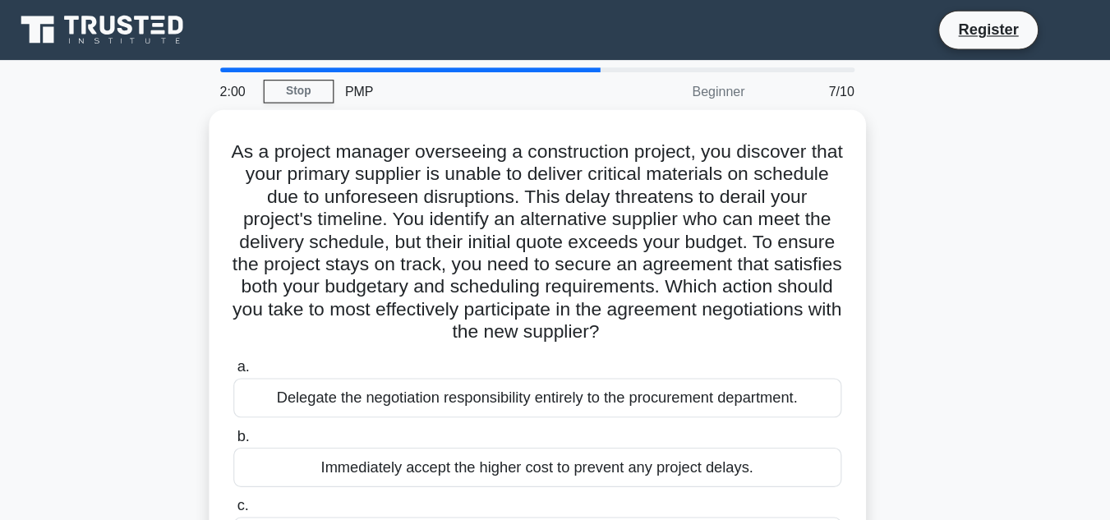
click at [600, 430] on div "a. Delegate the negotiation responsibility entirely to the procurement departme…" at bounding box center [555, 449] width 552 height 283
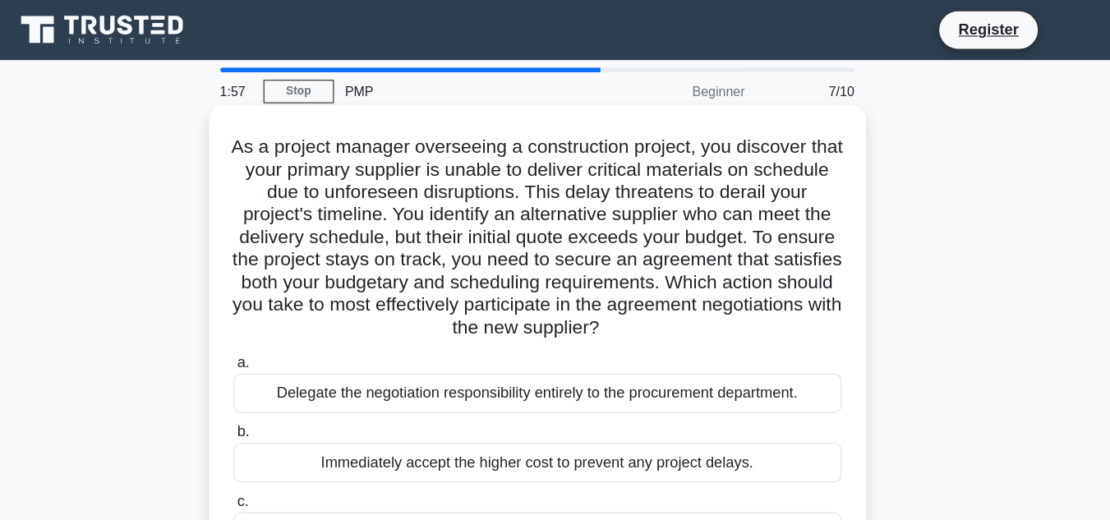
click at [588, 440] on label "c. Prepare a negotiation strategy outlining your objectives and potential conce…" at bounding box center [555, 466] width 532 height 74
click at [289, 440] on input "c. Prepare a negotiation strategy outlining your objectives and potential conce…" at bounding box center [289, 439] width 0 height 11
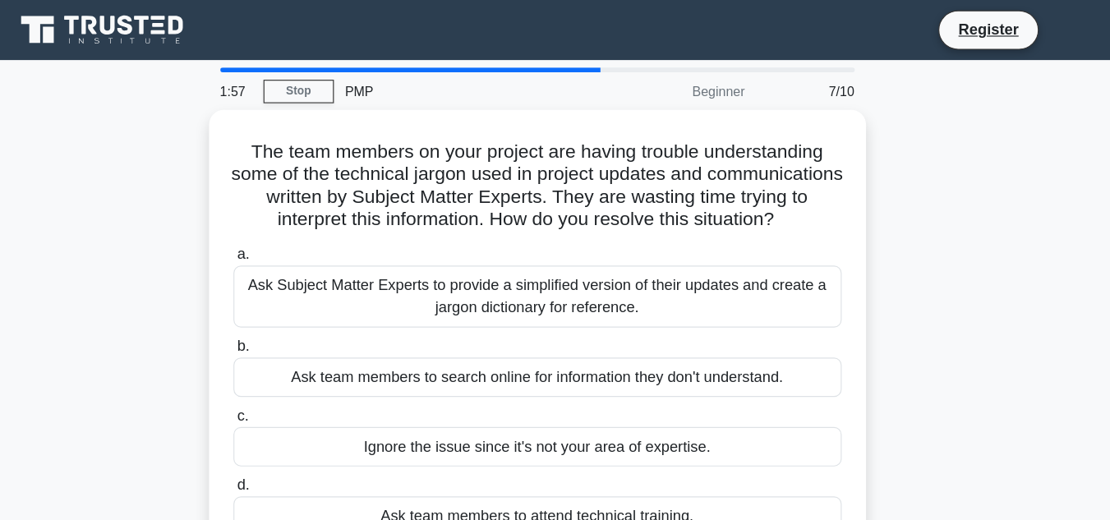
click at [588, 440] on label "d. Ask team members to attend technical training." at bounding box center [555, 442] width 532 height 54
click at [289, 430] on input "d. Ask team members to attend technical training." at bounding box center [289, 425] width 0 height 11
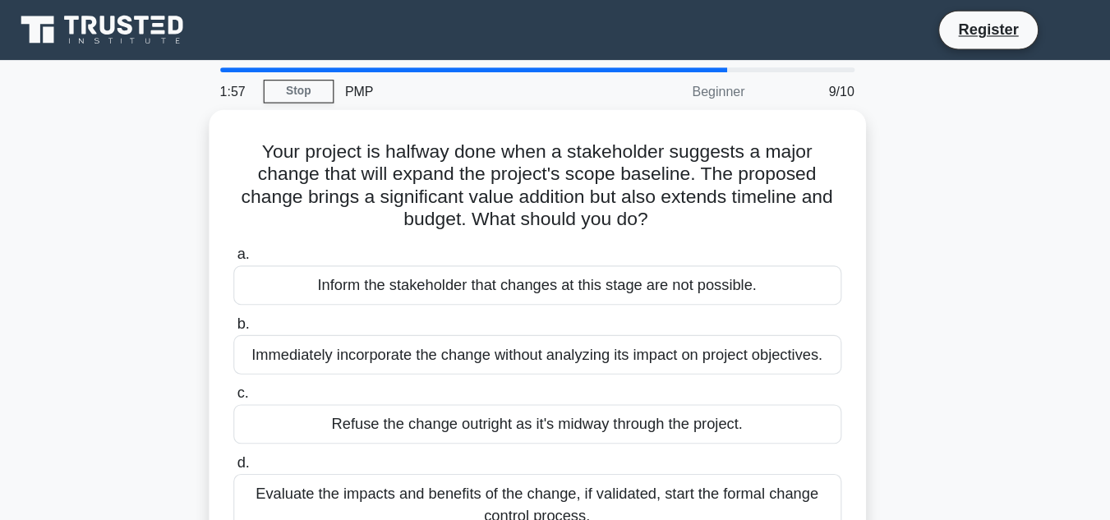
scroll to position [367, 0]
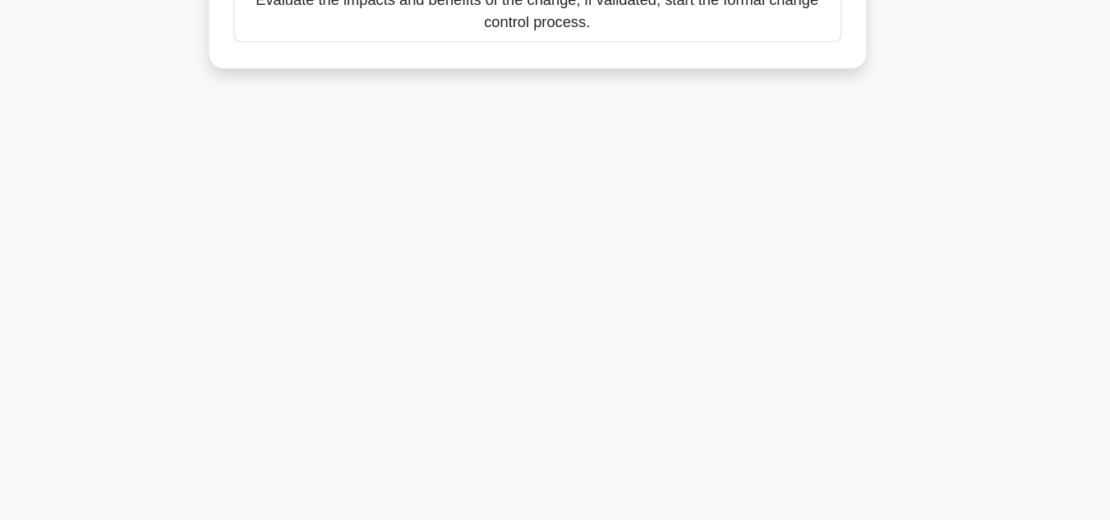
drag, startPoint x: 588, startPoint y: 440, endPoint x: 85, endPoint y: 553, distance: 516.0
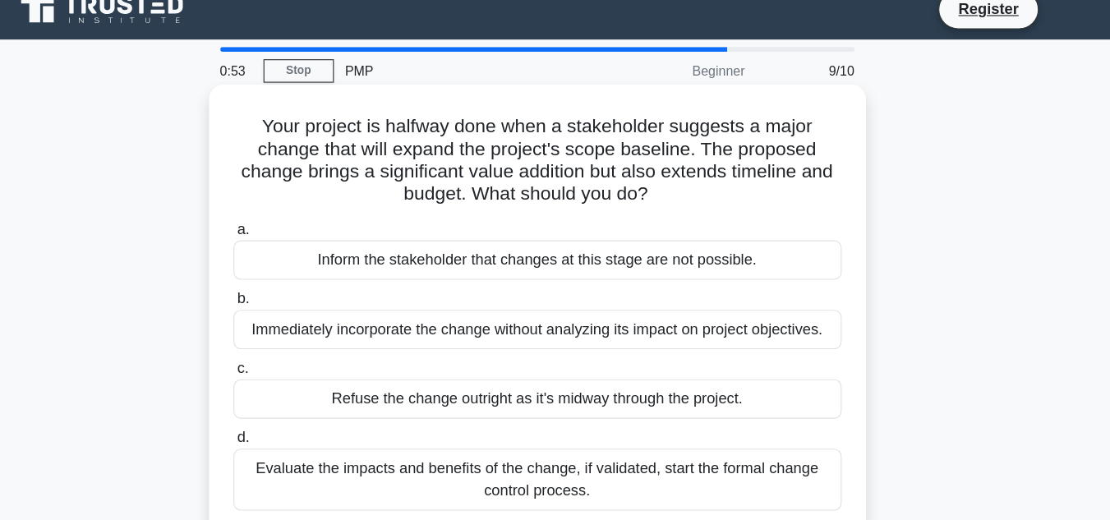
scroll to position [14, 0]
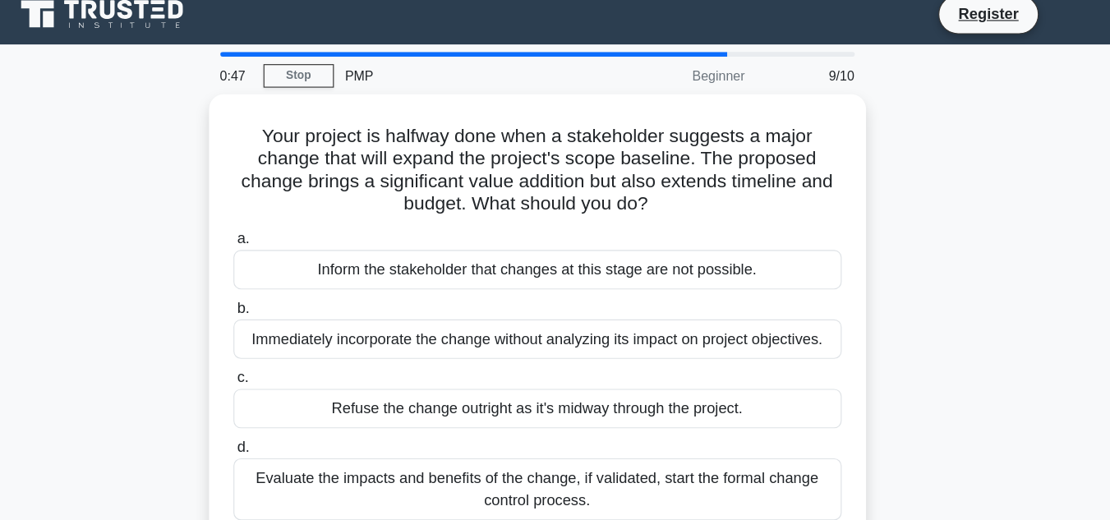
click at [587, 63] on div "PMP" at bounding box center [490, 65] width 226 height 33
